Goal: Information Seeking & Learning: Check status

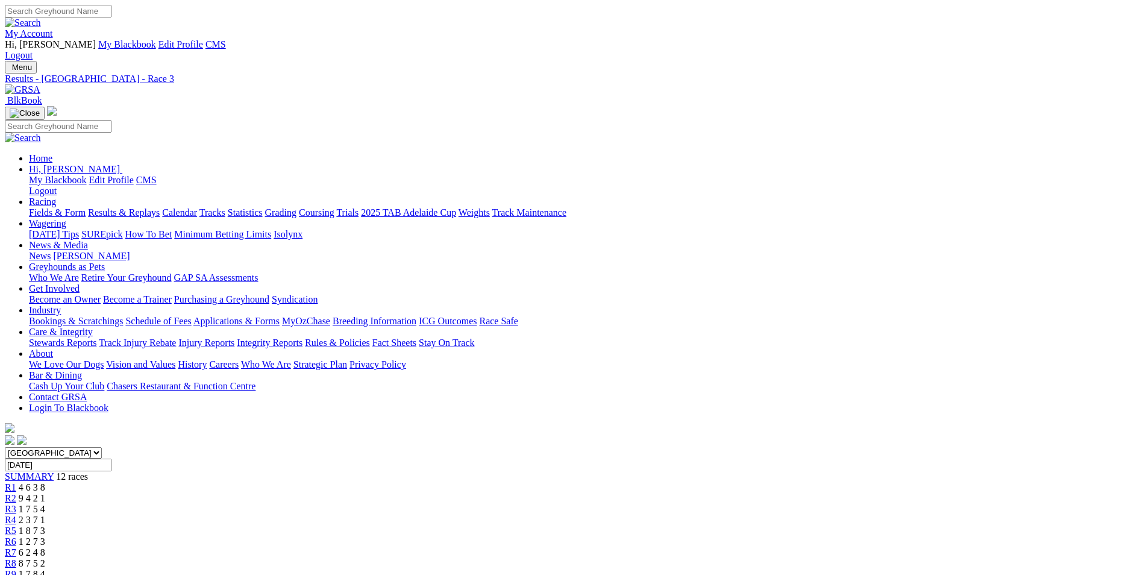
click at [160, 207] on link "Results & Replays" at bounding box center [124, 212] width 72 height 10
click at [111, 458] on input "Select date" at bounding box center [58, 464] width 107 height 13
type input "[DATE]"
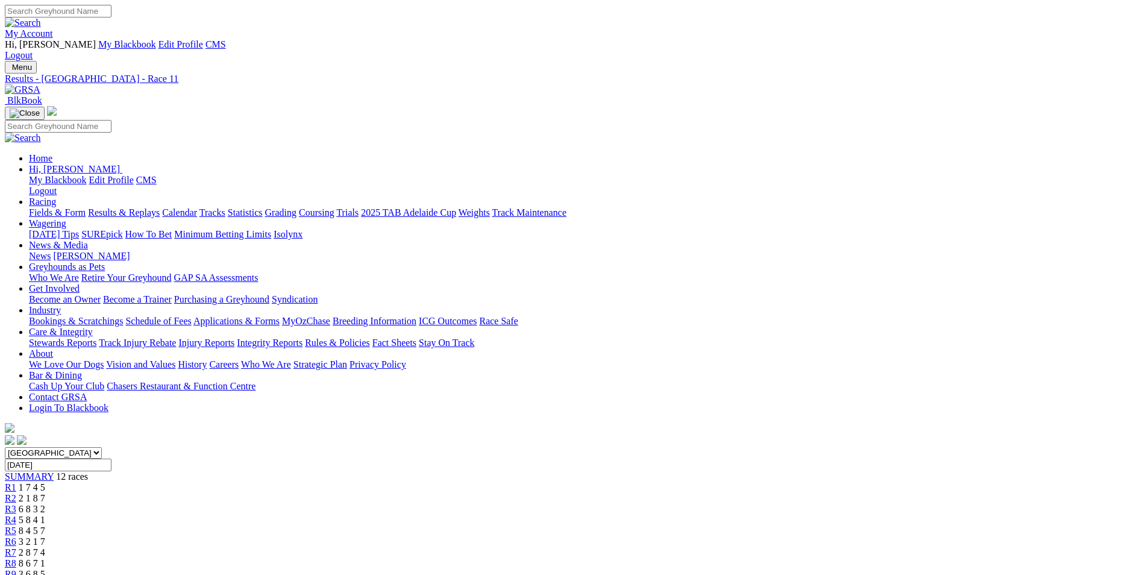
click at [50, 574] on span "6 7 3 8" at bounding box center [36, 584] width 27 height 10
